Goal: Information Seeking & Learning: Learn about a topic

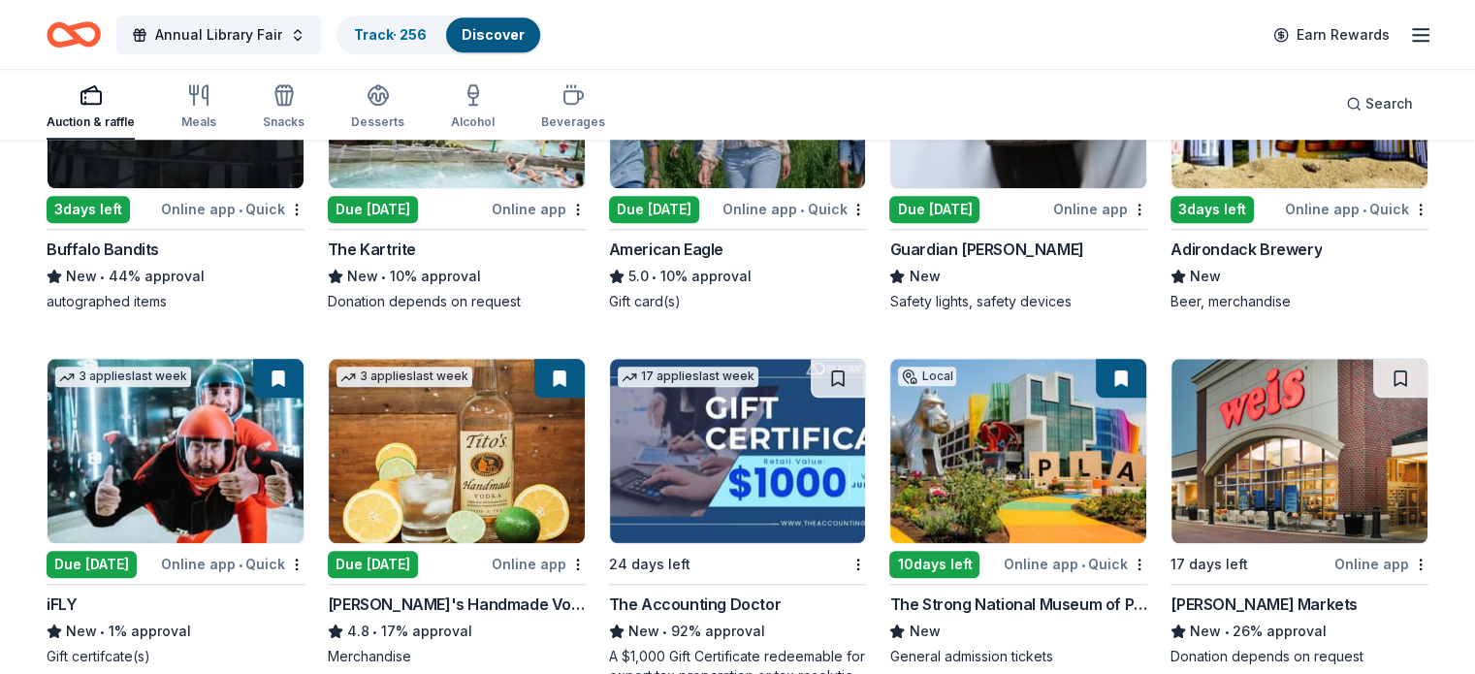
scroll to position [1843, 0]
